Goal: Information Seeking & Learning: Learn about a topic

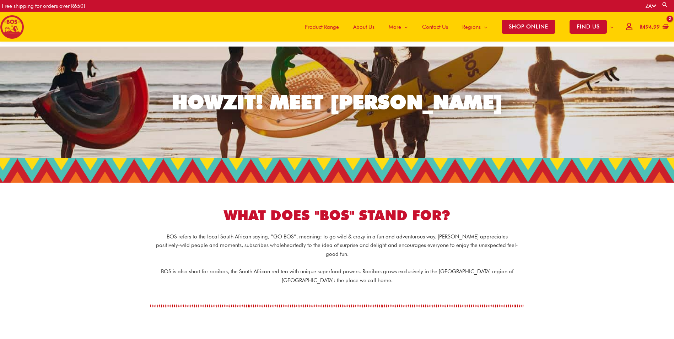
scroll to position [36, 0]
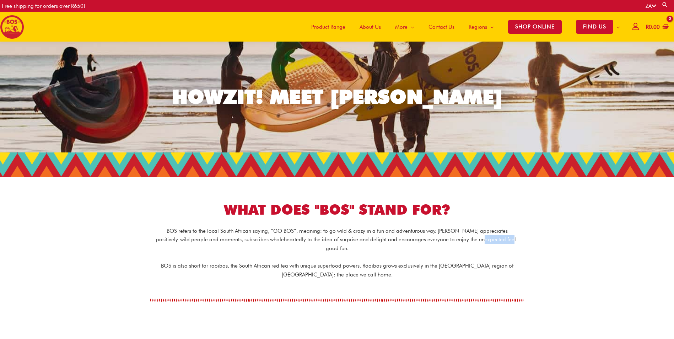
drag, startPoint x: 469, startPoint y: 241, endPoint x: 498, endPoint y: 241, distance: 29.5
click at [498, 241] on p "BOS refers to the local South African saying, “GO BOS”, meaning: to go wild & c…" at bounding box center [337, 240] width 362 height 26
click at [478, 196] on div "WHAT DOES "BOS" STAND FOR?" at bounding box center [337, 199] width 398 height 39
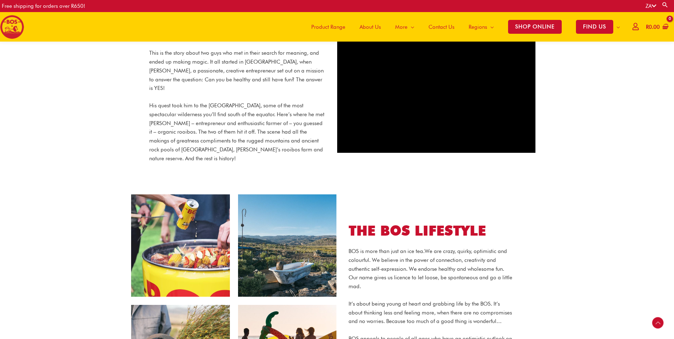
scroll to position [284, 0]
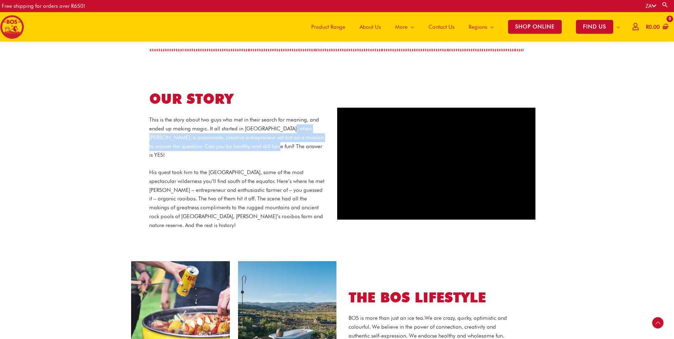
drag, startPoint x: 290, startPoint y: 120, endPoint x: 289, endPoint y: 134, distance: 13.2
click at [289, 134] on p "This is the story about two guys who met in their search for meaning, and ended…" at bounding box center [237, 137] width 177 height 44
copy p "rant Rushmere, a passionate, creative entrepreneur set out on a mission to answ…"
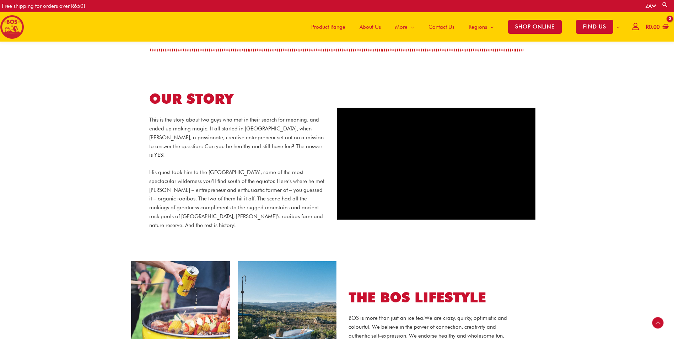
click at [213, 151] on div "This is the story about two guys who met in their search for meaning, and ended…" at bounding box center [237, 172] width 177 height 114
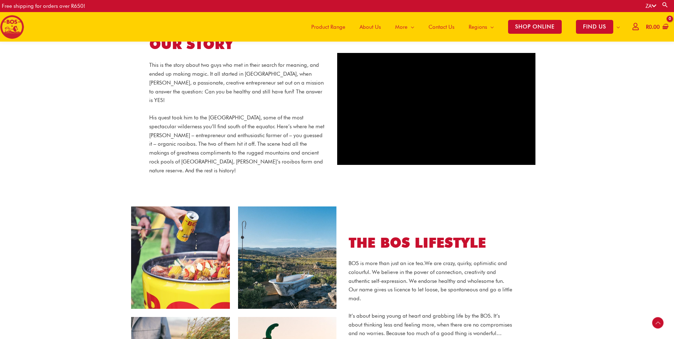
scroll to position [355, 0]
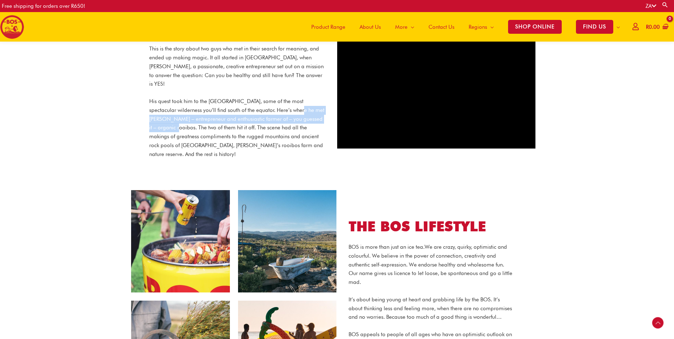
drag, startPoint x: 297, startPoint y: 102, endPoint x: 185, endPoint y: 122, distance: 113.4
click at [185, 122] on p "His quest took him to the [GEOGRAPHIC_DATA], some of the most spectacular wilde…" at bounding box center [237, 127] width 177 height 61
copy p "Richard Bowsher – entrepreneur and enthusiastic farmer of – you guessed it – or…"
click at [300, 156] on div "This is the story about two guys who met in their search for meaning, and ended…" at bounding box center [237, 105] width 177 height 123
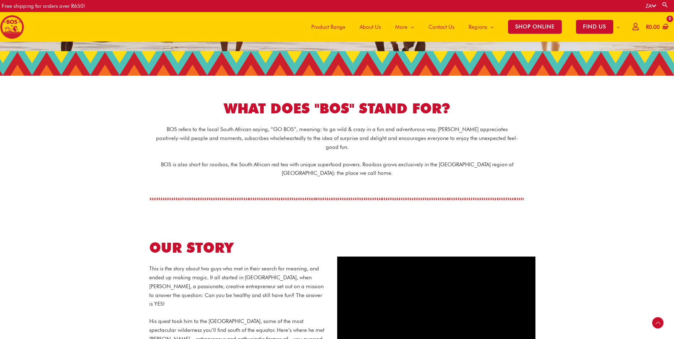
scroll to position [139, 0]
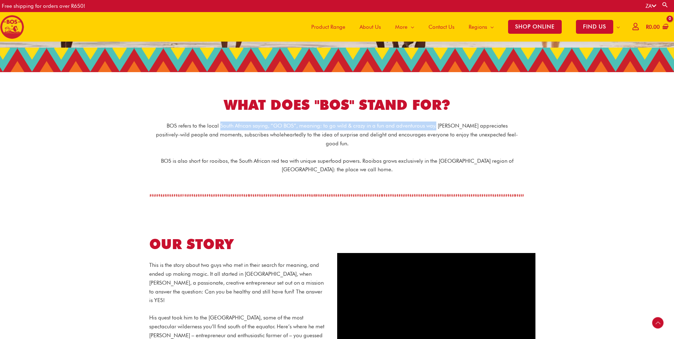
drag, startPoint x: 210, startPoint y: 125, endPoint x: 427, endPoint y: 127, distance: 216.7
click at [427, 127] on p "BOS refers to the local South African saying, “GO BOS”, meaning: to go wild & c…" at bounding box center [337, 135] width 362 height 26
copy p "South African saying, “GO BOS”, meaning: to go wild & crazy in a fun and advent…"
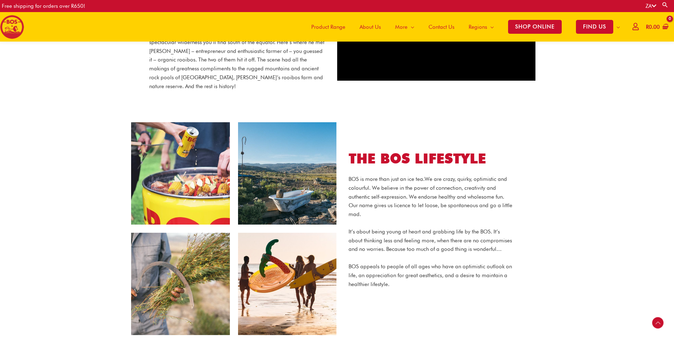
scroll to position [459, 0]
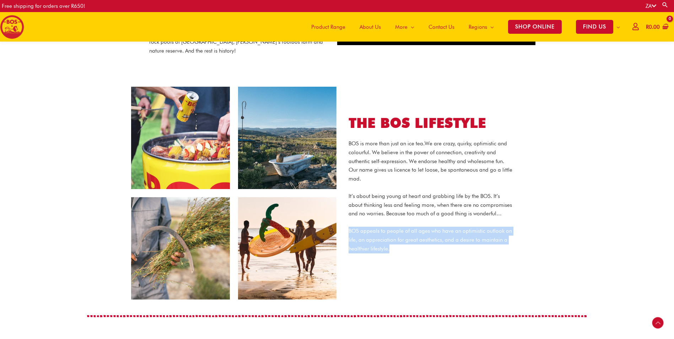
drag, startPoint x: 349, startPoint y: 220, endPoint x: 506, endPoint y: 238, distance: 158.0
click at [506, 238] on p "BOS appeals to people of all ages who have an optimistic outlook on life, an ap…" at bounding box center [431, 240] width 164 height 26
copy p "BOS appeals to people of all ages who have an optimistic outlook on life, an ap…"
click at [404, 269] on div "THE BOS LIFESTYLE BOS is more than just an ice tea. We are crazy, quirky, optim…" at bounding box center [440, 192] width 206 height 179
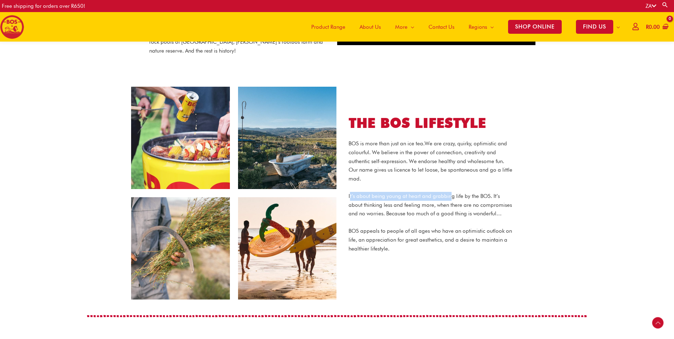
drag, startPoint x: 349, startPoint y: 187, endPoint x: 450, endPoint y: 189, distance: 100.6
click at [450, 192] on p "It’s about being young at heart and grabbing life by the BOS. It’s about thinki…" at bounding box center [431, 205] width 164 height 26
click at [384, 167] on p "BOS is more than just an ice tea. We are crazy, quirky, optimistic and colourfu…" at bounding box center [431, 161] width 164 height 44
drag, startPoint x: 348, startPoint y: 184, endPoint x: 422, endPoint y: 188, distance: 74.0
click at [422, 192] on p "It’s about being young at heart and grabbing life by the BOS. It’s about thinki…" at bounding box center [431, 205] width 164 height 26
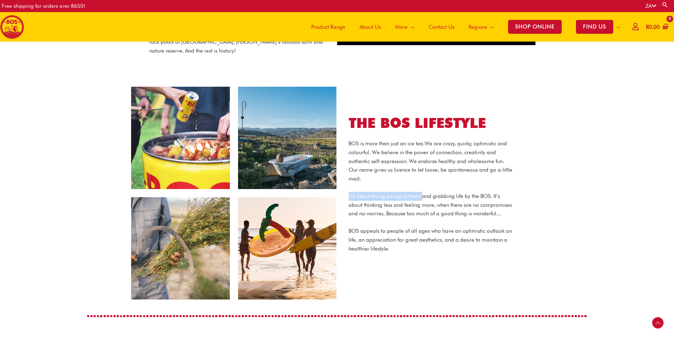
copy p "It’s about being young at heart"
